Goal: Task Accomplishment & Management: Use online tool/utility

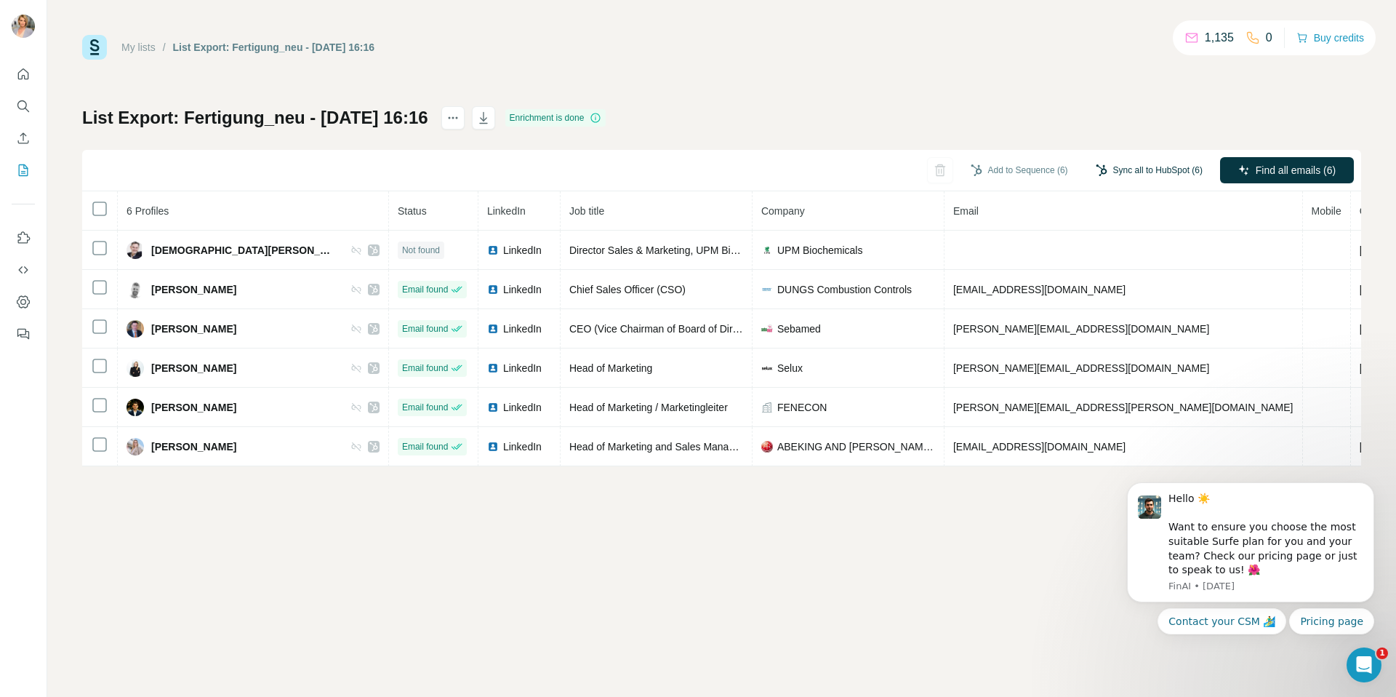
click at [1108, 171] on button "Sync all to HubSpot (6)" at bounding box center [1148, 170] width 127 height 22
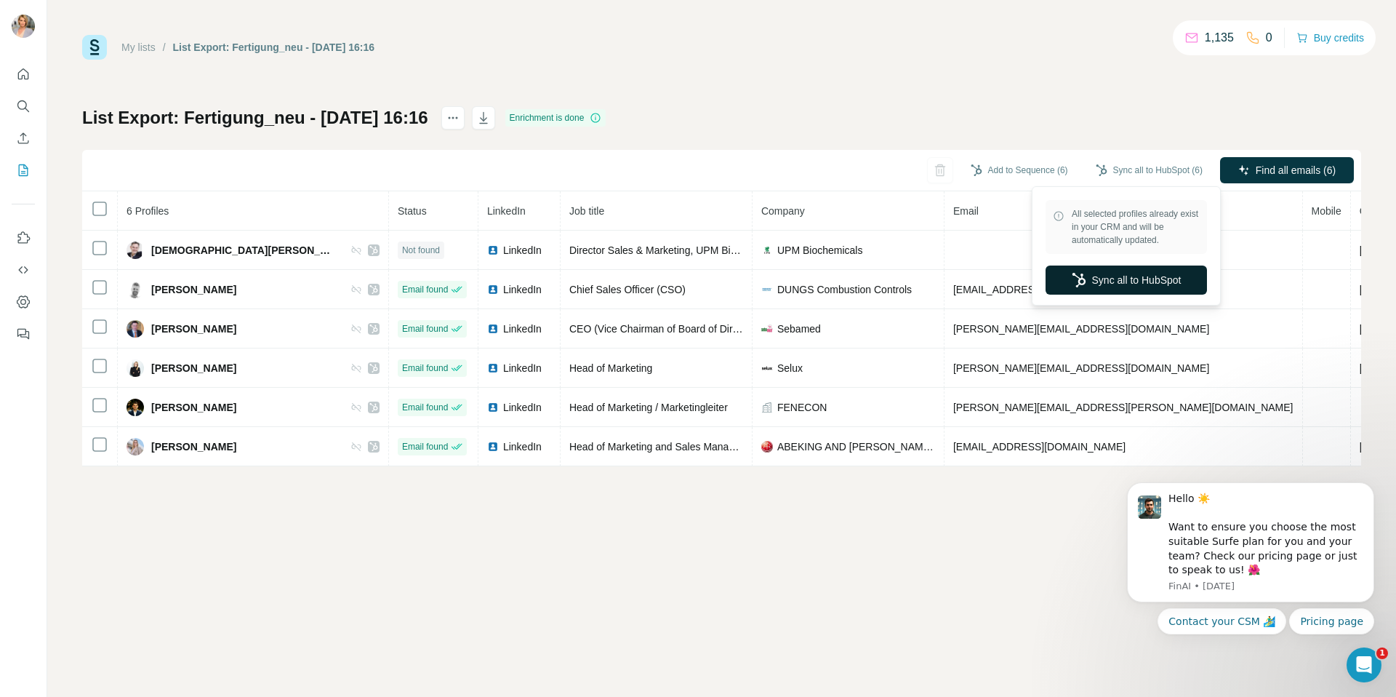
click at [1075, 289] on button "Sync all to HubSpot" at bounding box center [1126, 279] width 161 height 29
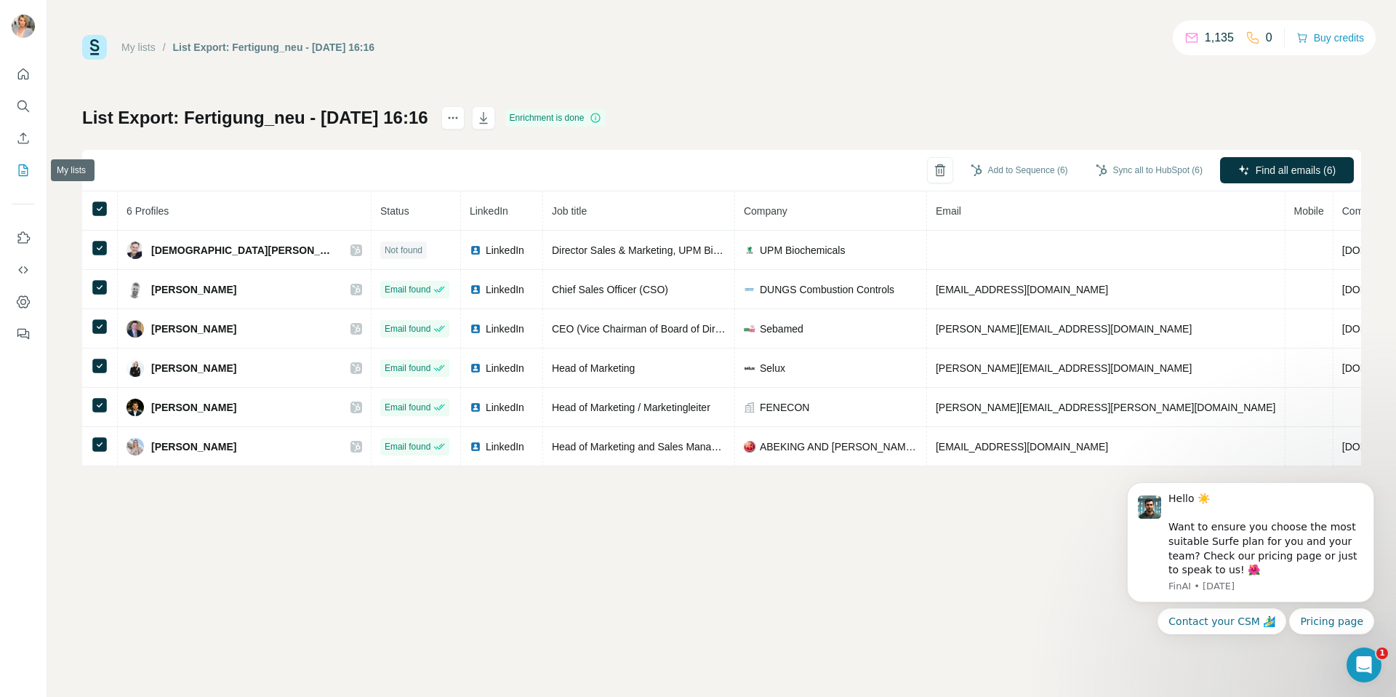
click at [20, 169] on icon "My lists" at bounding box center [23, 170] width 15 height 15
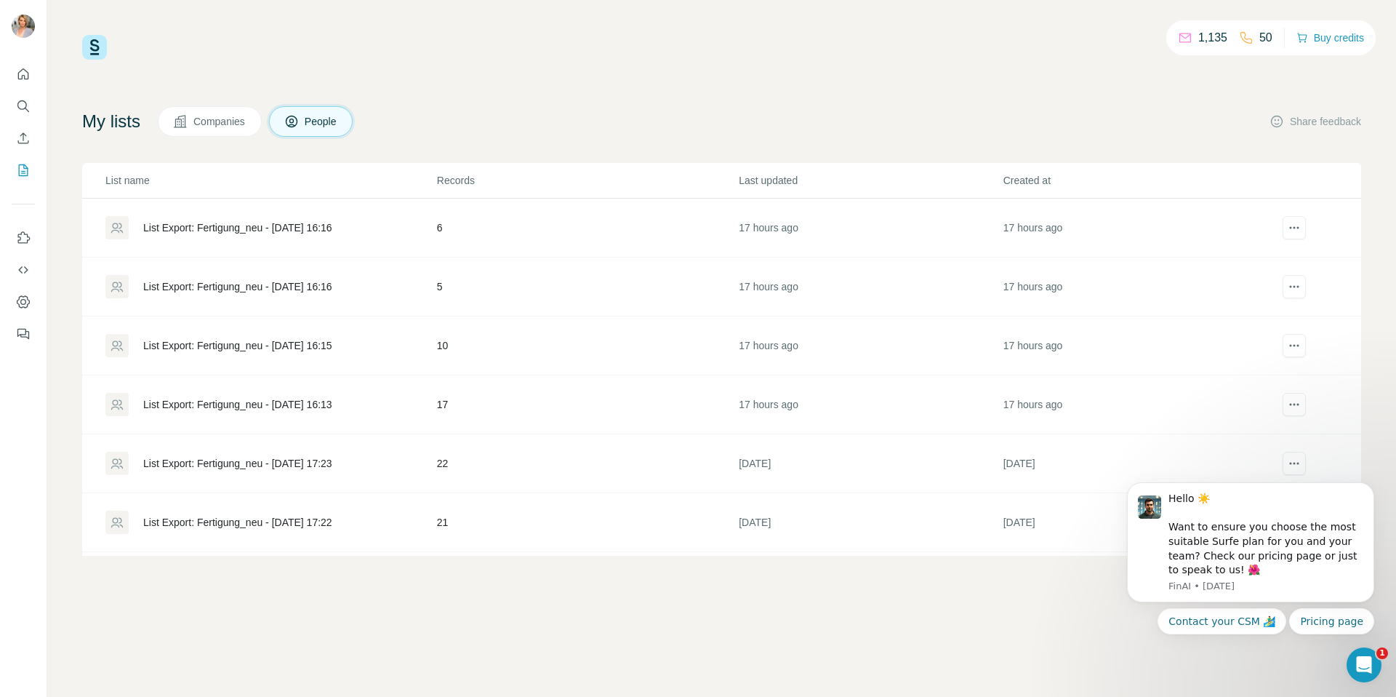
click at [264, 407] on div "List Export: Fertigung_neu - [DATE] 16:13" at bounding box center [237, 404] width 189 height 15
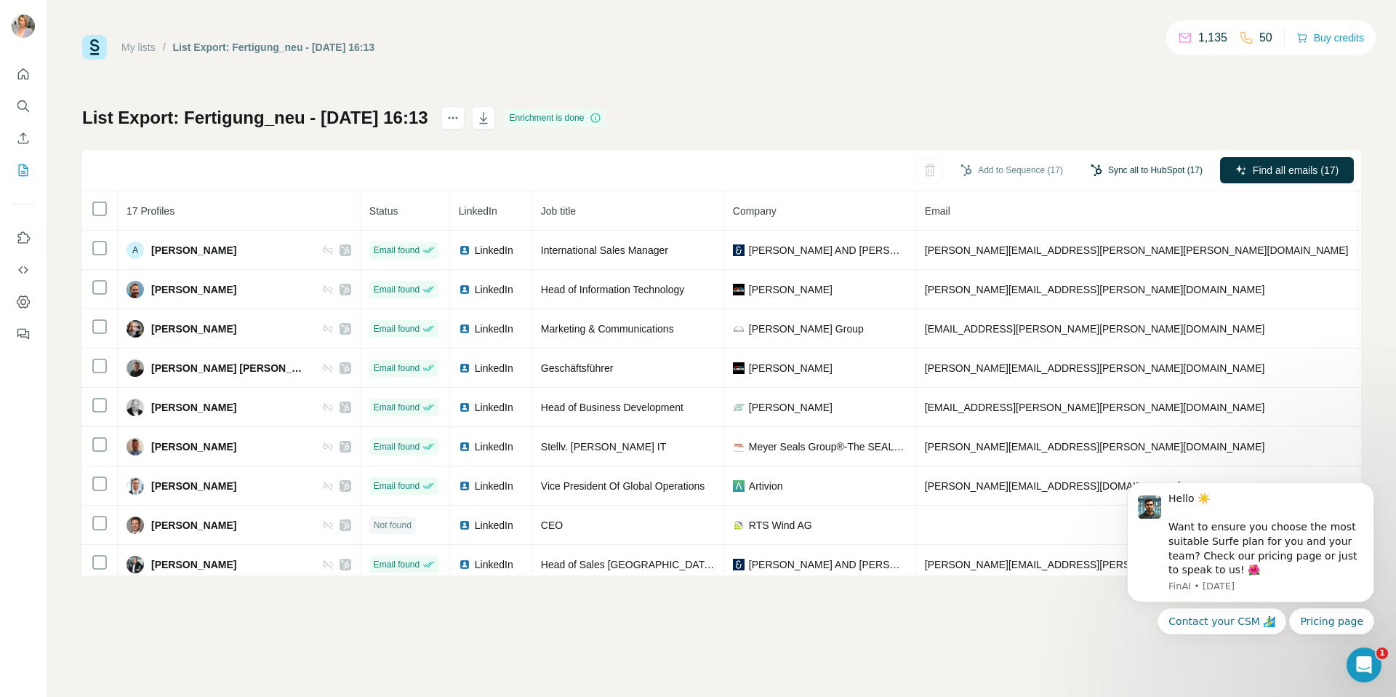
click at [1156, 162] on button "Sync all to HubSpot (17)" at bounding box center [1146, 170] width 132 height 22
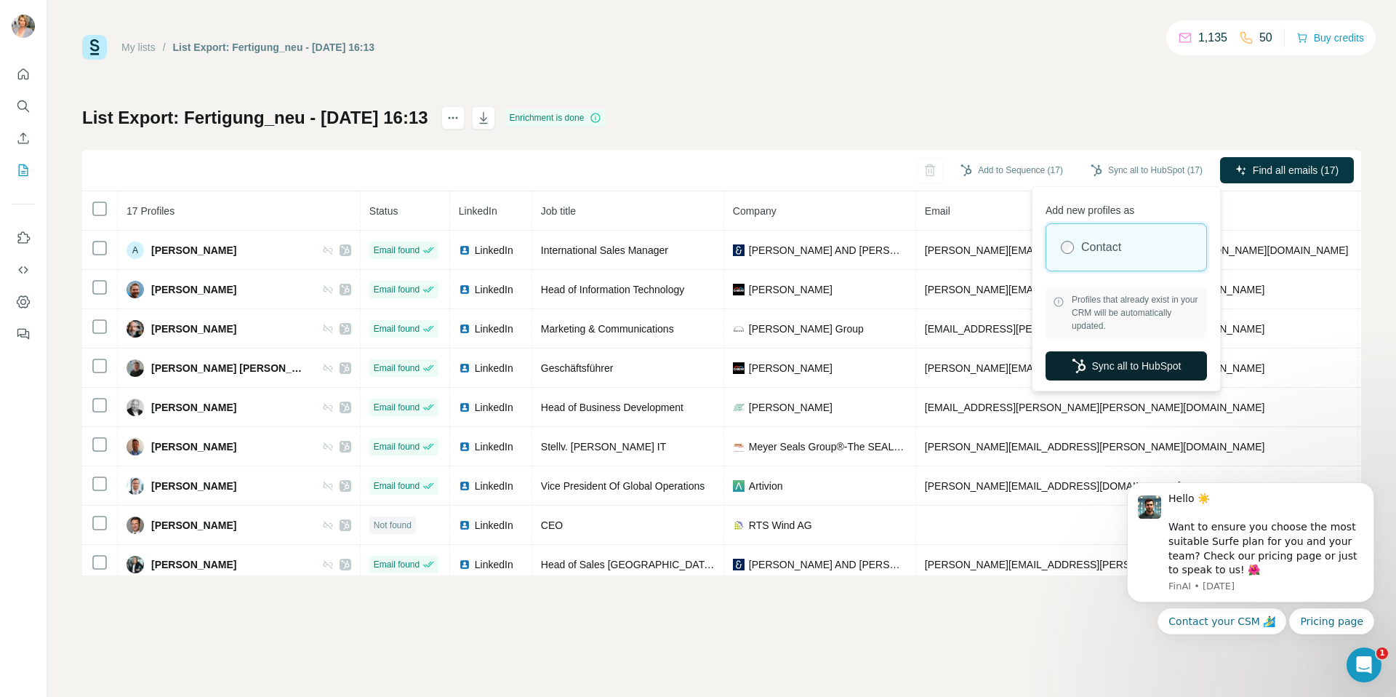
click at [1123, 372] on button "Sync all to HubSpot" at bounding box center [1126, 365] width 161 height 29
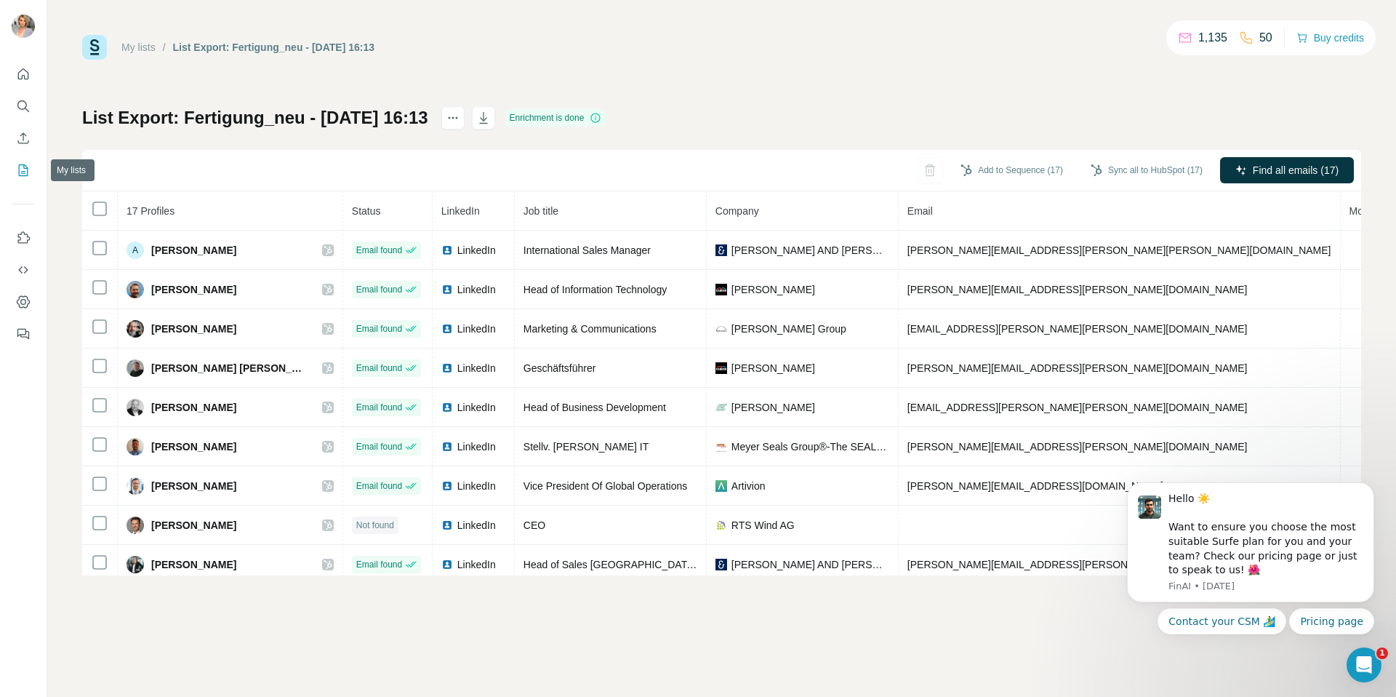
click at [25, 169] on icon "My lists" at bounding box center [23, 170] width 15 height 15
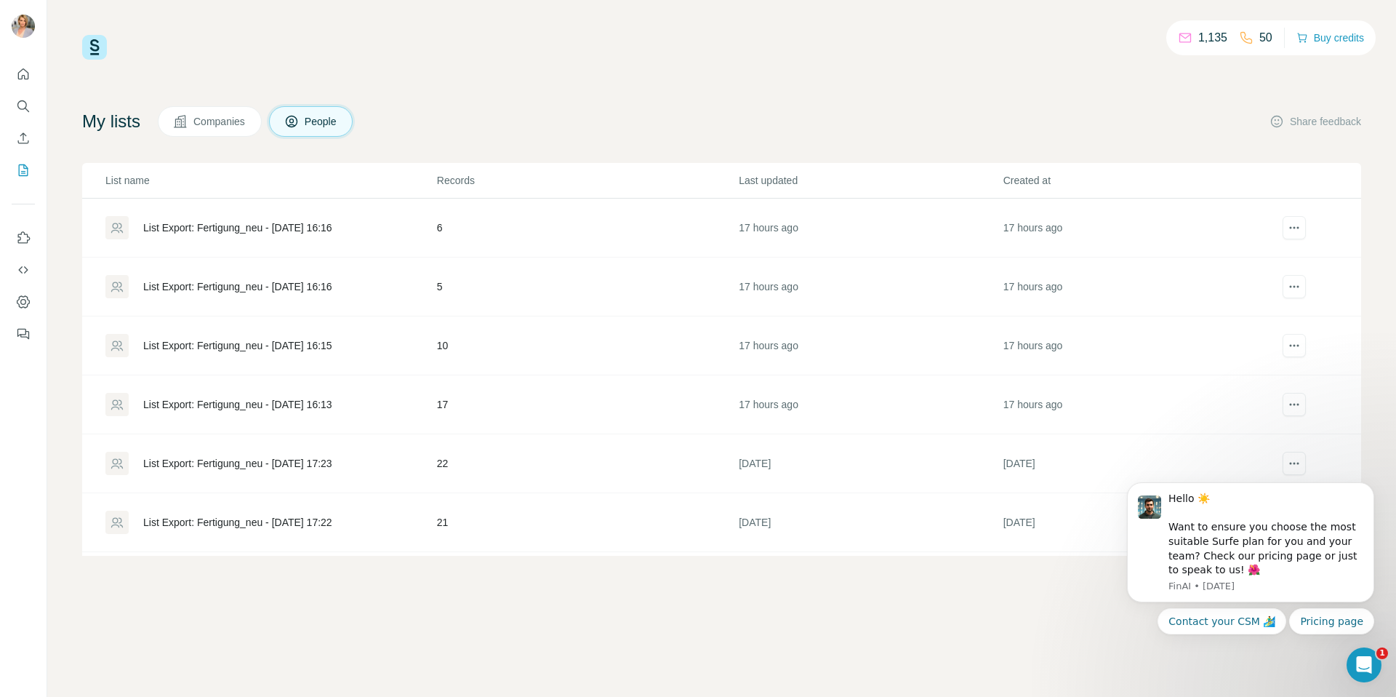
click at [332, 339] on div "List Export: Fertigung_neu - [DATE] 16:15" at bounding box center [237, 345] width 189 height 15
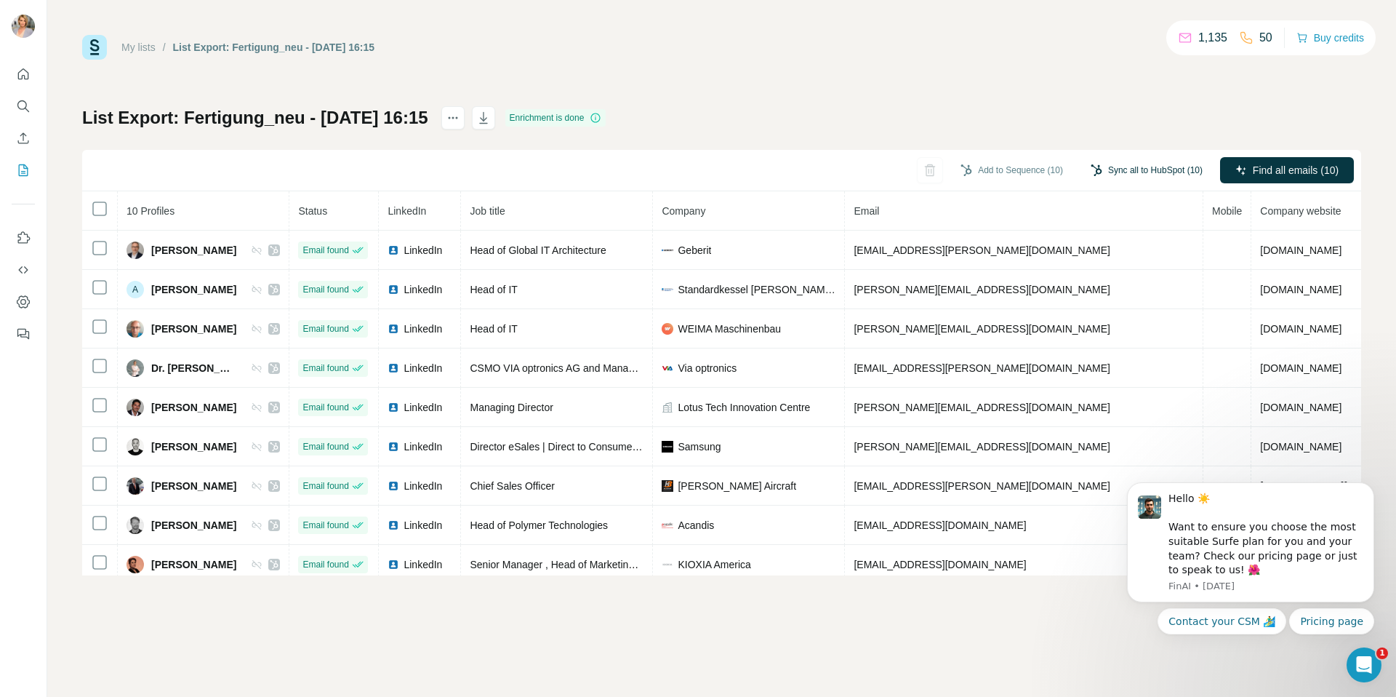
click at [1165, 172] on button "Sync all to HubSpot (10)" at bounding box center [1146, 170] width 132 height 22
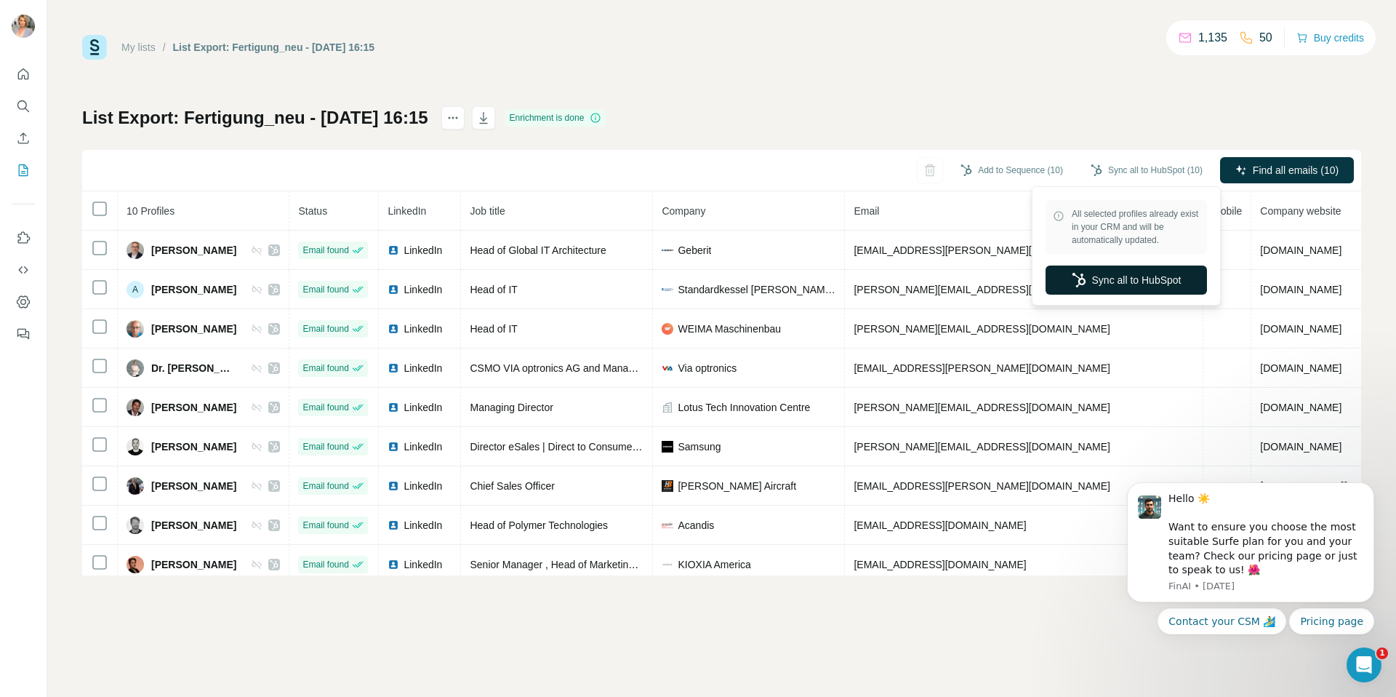
click at [1099, 286] on button "Sync all to HubSpot" at bounding box center [1126, 279] width 161 height 29
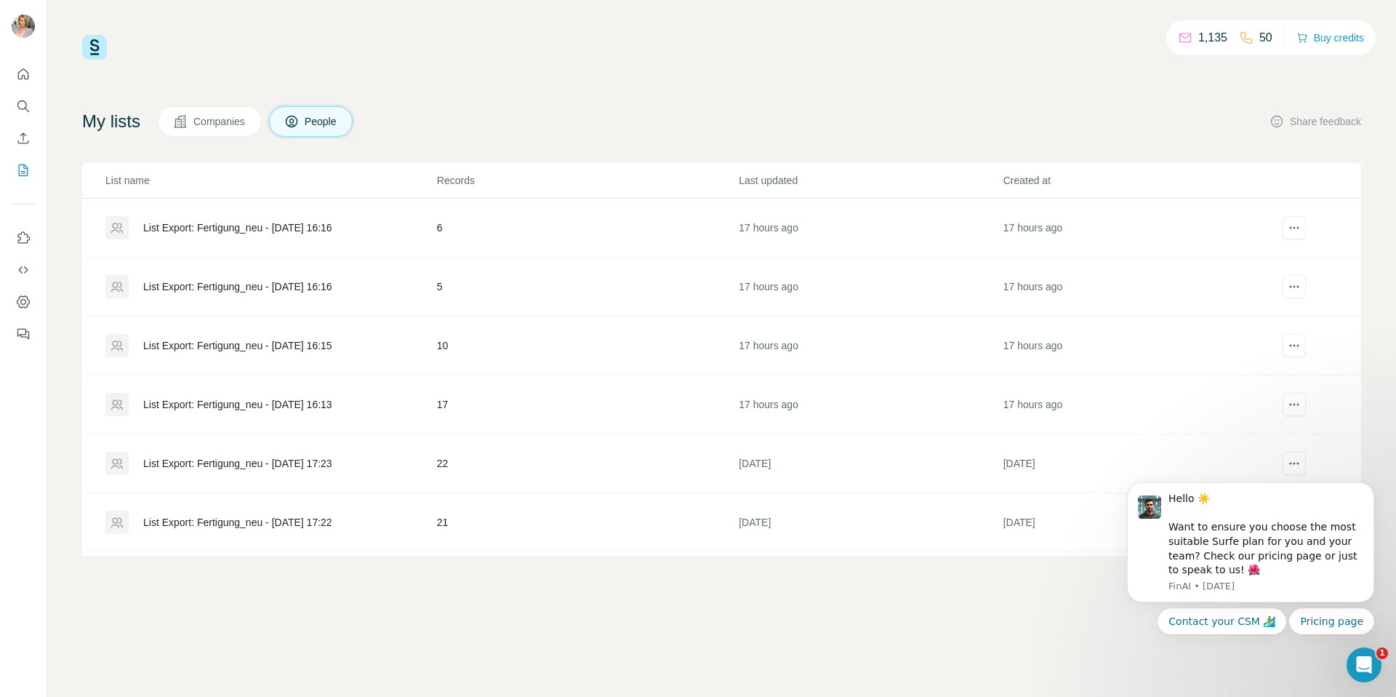
click at [332, 230] on div "List Export: Fertigung_neu - [DATE] 16:16" at bounding box center [237, 227] width 189 height 15
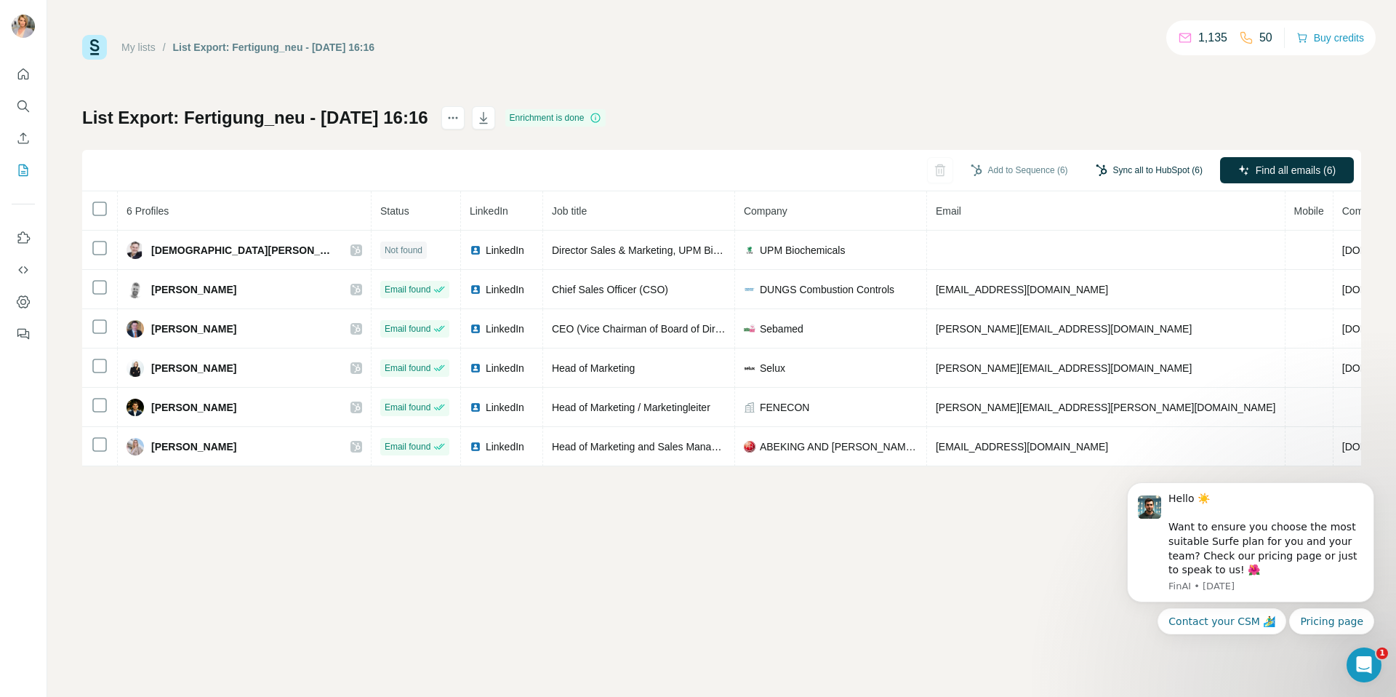
click at [1184, 170] on button "Sync all to HubSpot (6)" at bounding box center [1148, 170] width 127 height 22
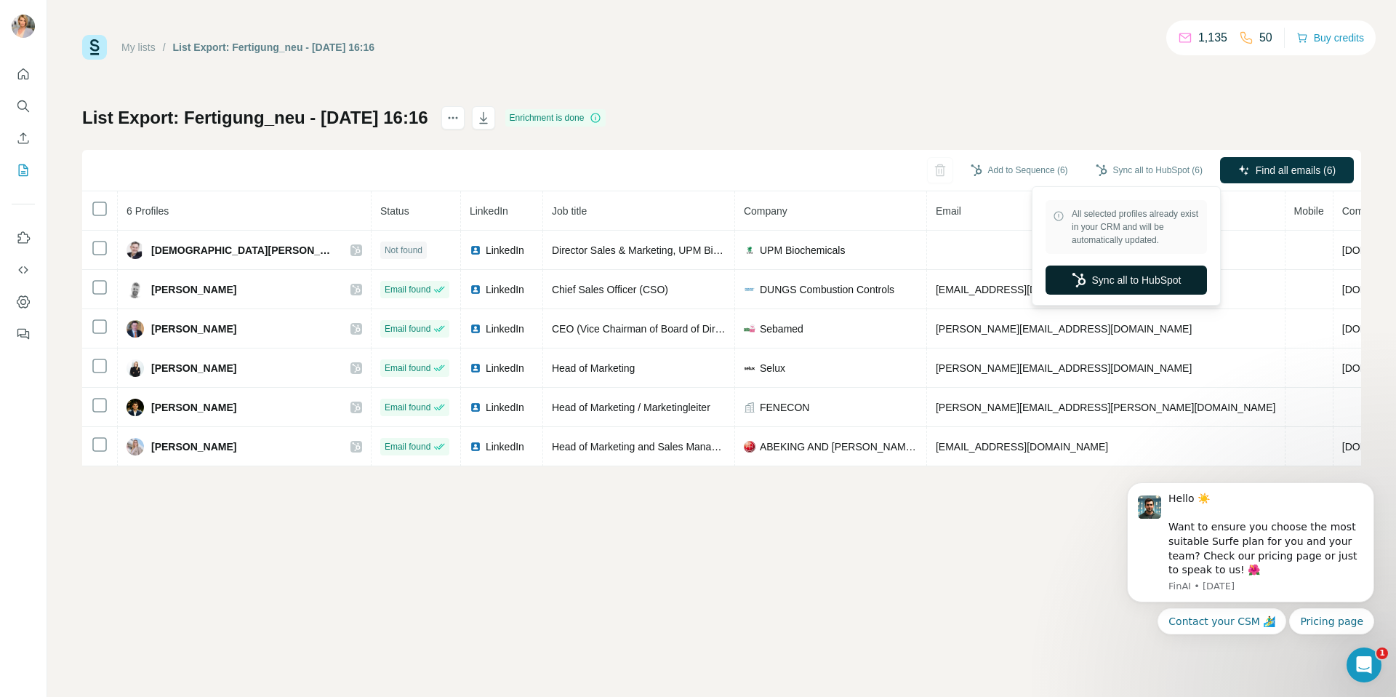
click at [1110, 265] on button "Sync all to HubSpot" at bounding box center [1126, 279] width 161 height 29
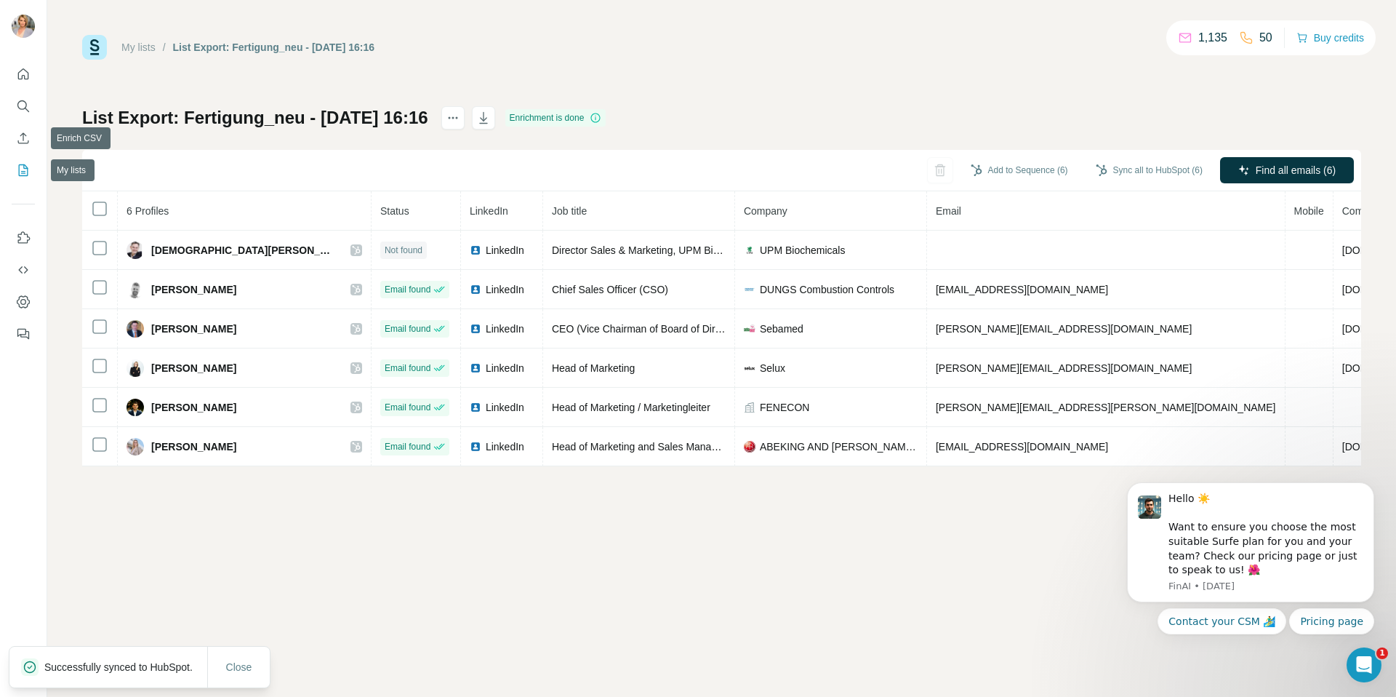
click at [23, 166] on icon "My lists" at bounding box center [23, 170] width 15 height 15
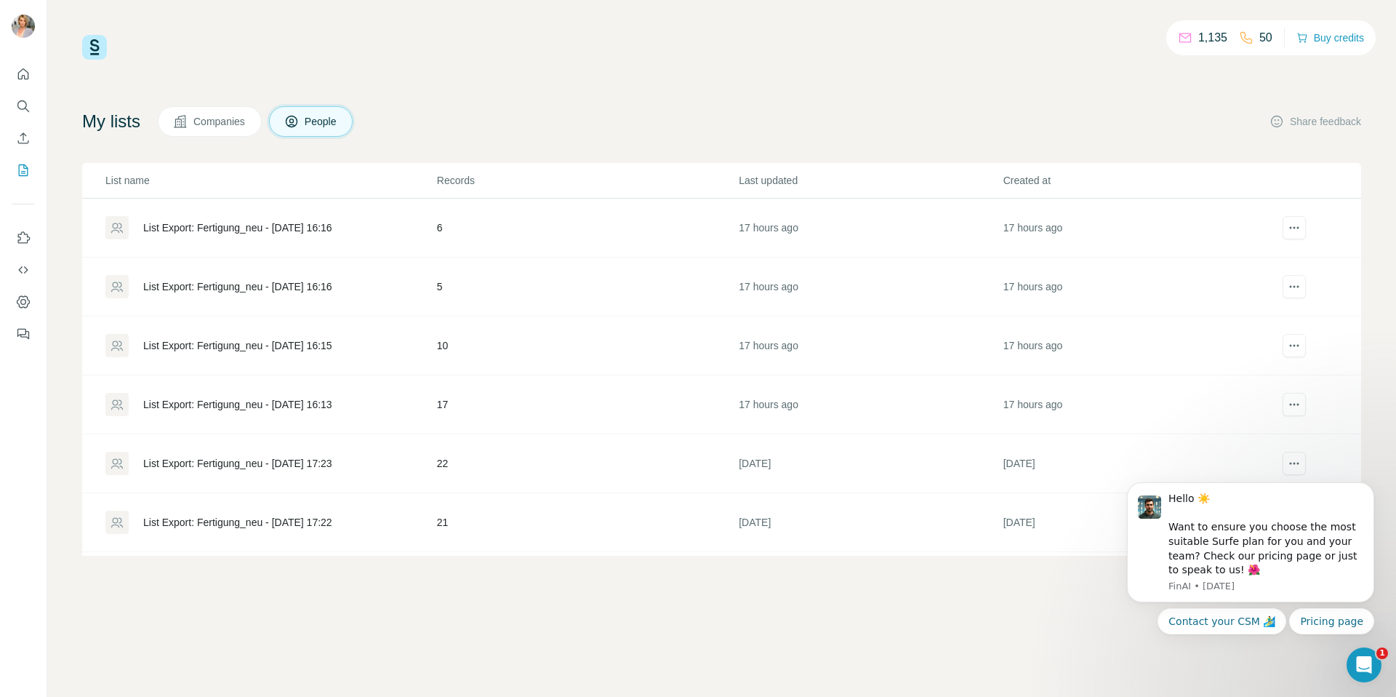
click at [332, 290] on div "List Export: Fertigung_neu - [DATE] 16:16" at bounding box center [237, 286] width 189 height 15
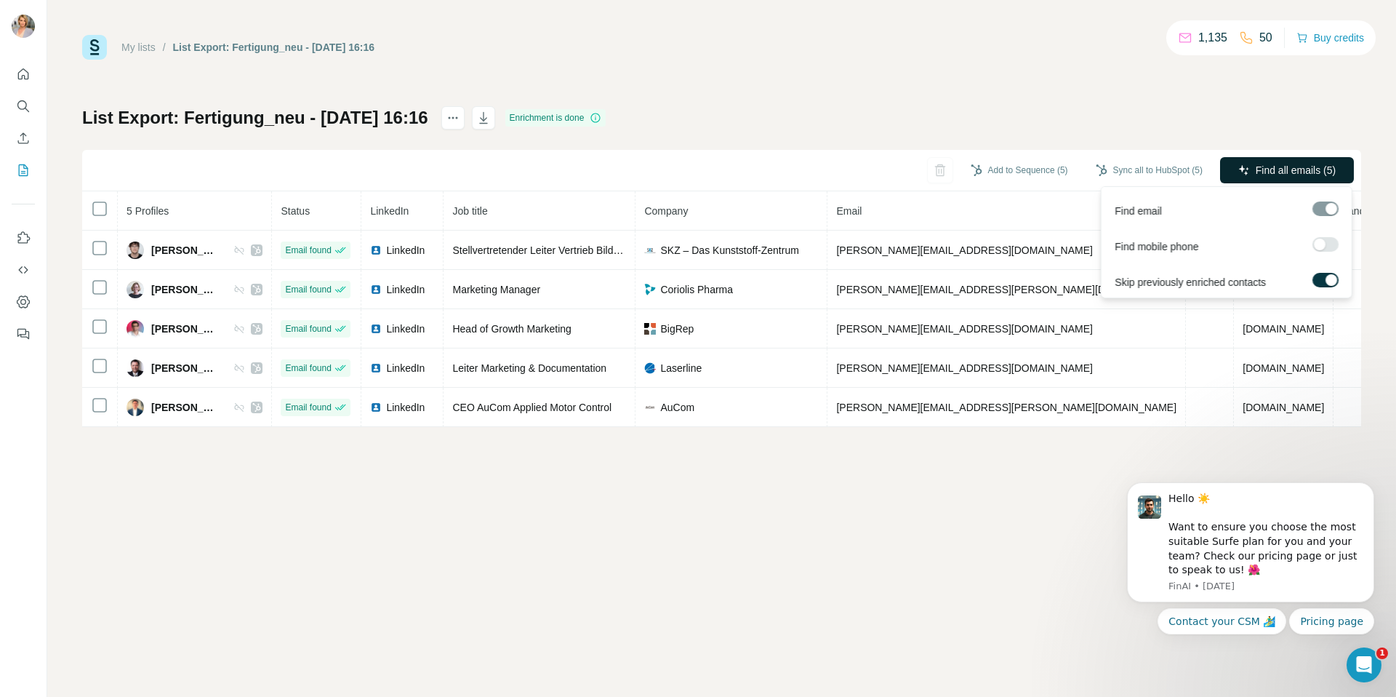
click at [1250, 176] on button "Find all emails (5)" at bounding box center [1287, 170] width 134 height 26
click at [1251, 170] on button "Find all emails (5)" at bounding box center [1287, 170] width 134 height 26
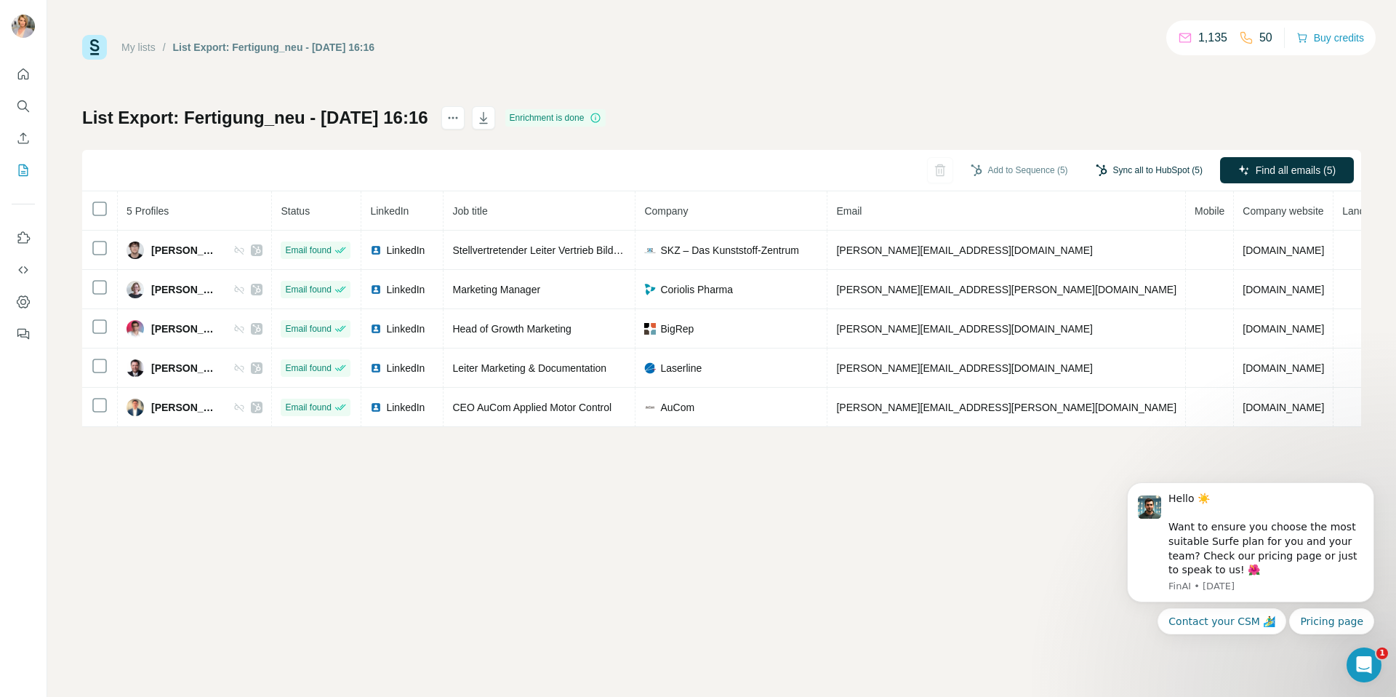
click at [1182, 172] on button "Sync all to HubSpot (5)" at bounding box center [1148, 170] width 127 height 22
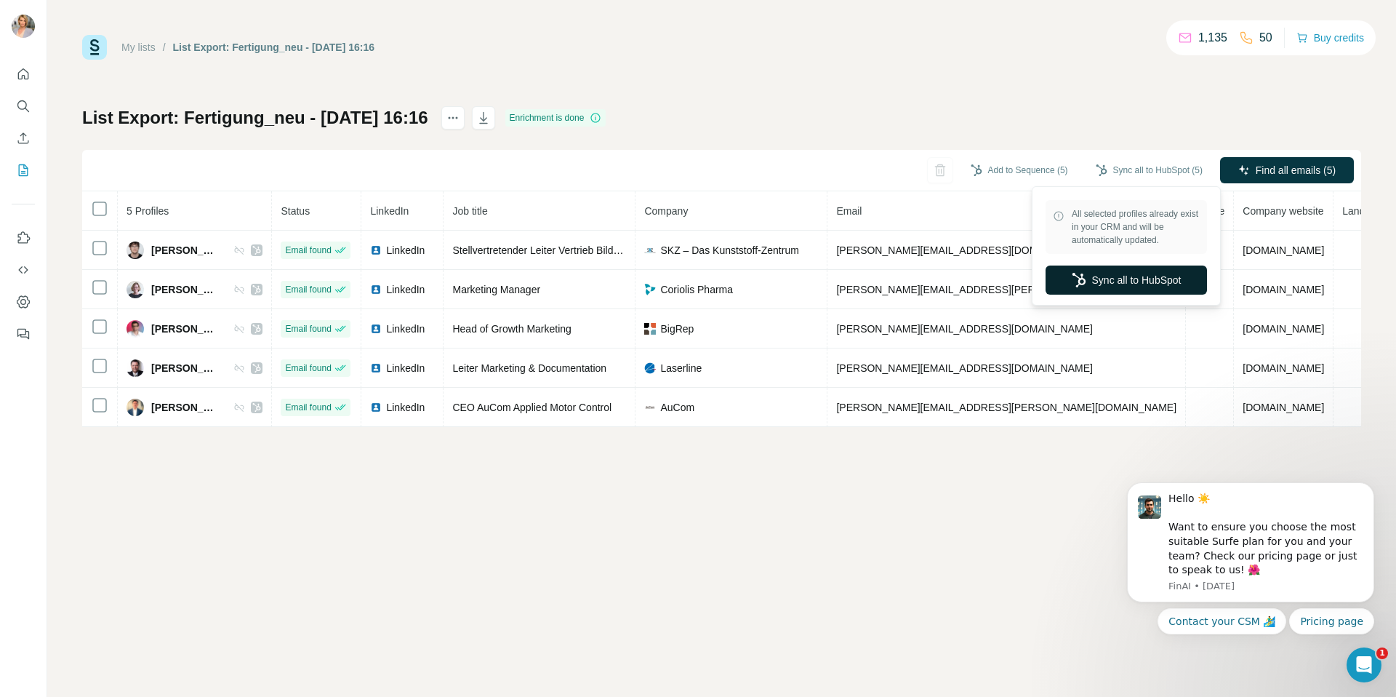
click at [1138, 281] on button "Sync all to HubSpot" at bounding box center [1126, 279] width 161 height 29
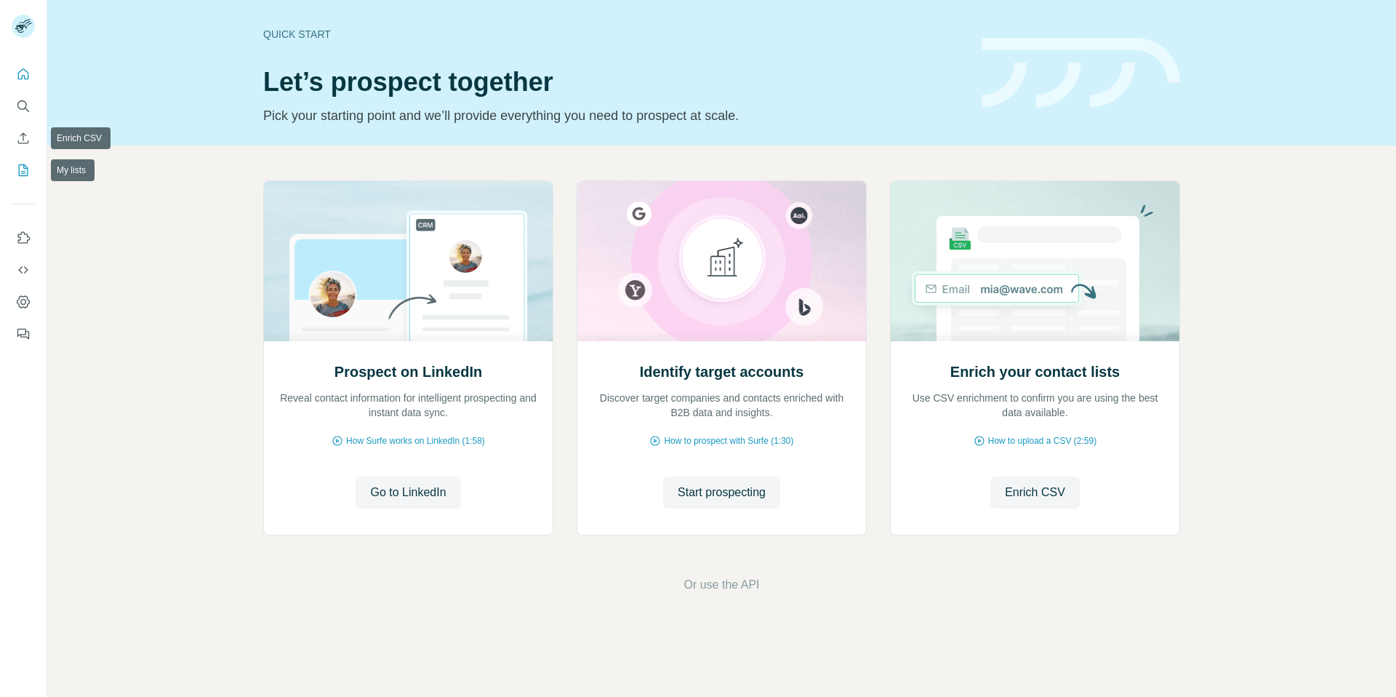
click at [25, 164] on icon "My lists" at bounding box center [23, 170] width 15 height 15
